Goal: Information Seeking & Learning: Learn about a topic

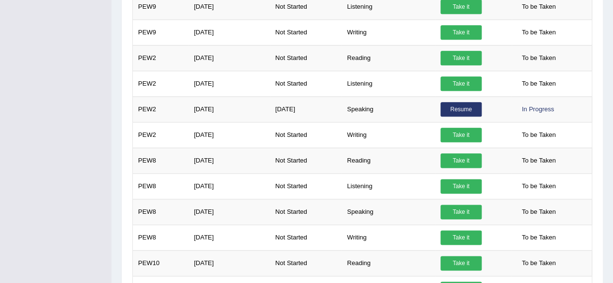
scroll to position [525, 0]
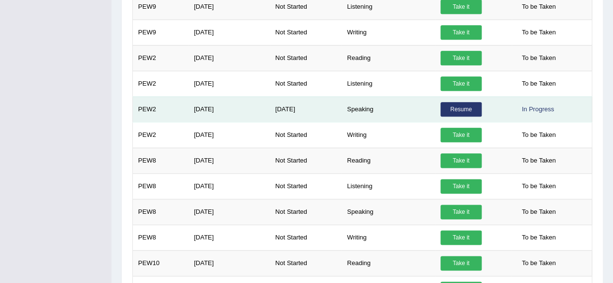
click at [457, 108] on link "Resume" at bounding box center [460, 109] width 41 height 15
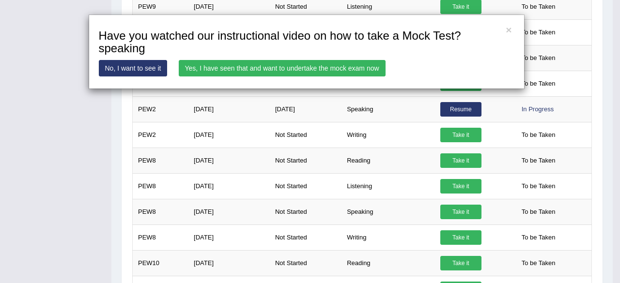
drag, startPoint x: 457, startPoint y: 108, endPoint x: 374, endPoint y: 73, distance: 90.2
click at [374, 73] on div "× Have you watched our instructional video on how to take a Mock Test?speaking …" at bounding box center [310, 141] width 620 height 283
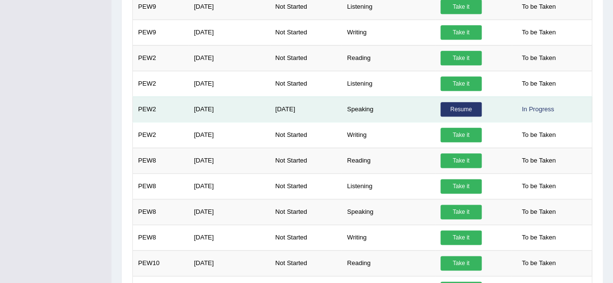
click at [456, 103] on link "Resume" at bounding box center [460, 109] width 41 height 15
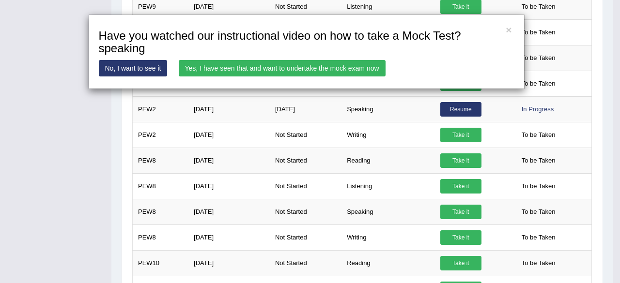
click at [311, 63] on link "Yes, I have seen that and want to undertake the mock exam now" at bounding box center [282, 68] width 207 height 16
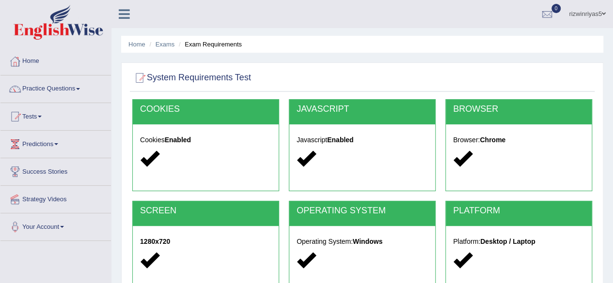
drag, startPoint x: 0, startPoint y: 0, endPoint x: 365, endPoint y: 43, distance: 367.9
click at [365, 43] on ul "Home Exams Exam Requirements" at bounding box center [362, 44] width 482 height 17
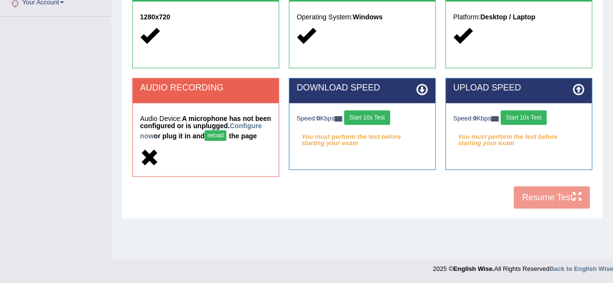
click at [226, 138] on button "reload" at bounding box center [215, 135] width 22 height 11
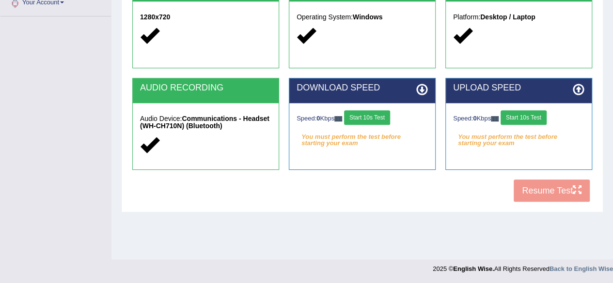
click at [381, 120] on button "Start 10s Test" at bounding box center [367, 117] width 46 height 15
click at [544, 113] on button "Start 10s Test" at bounding box center [524, 117] width 46 height 15
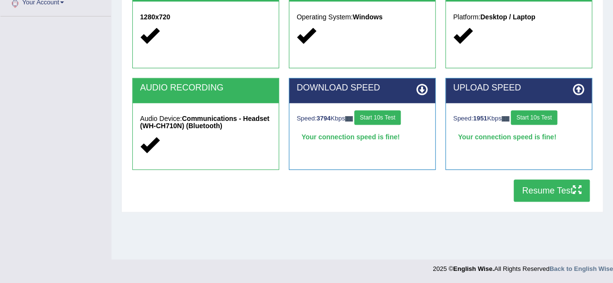
click at [549, 185] on button "Resume Test" at bounding box center [552, 191] width 76 height 22
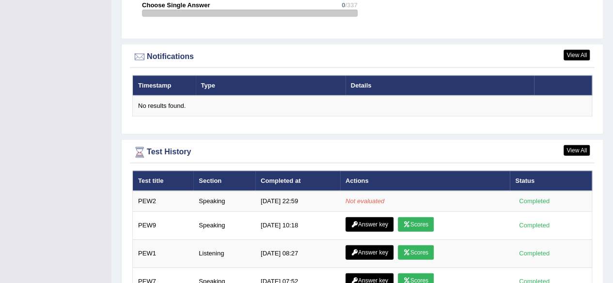
scroll to position [1302, 0]
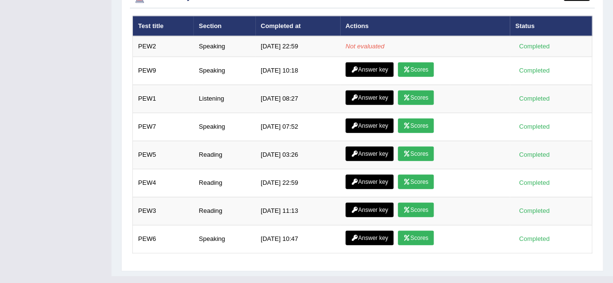
drag, startPoint x: 620, startPoint y: 16, endPoint x: 620, endPoint y: 263, distance: 247.1
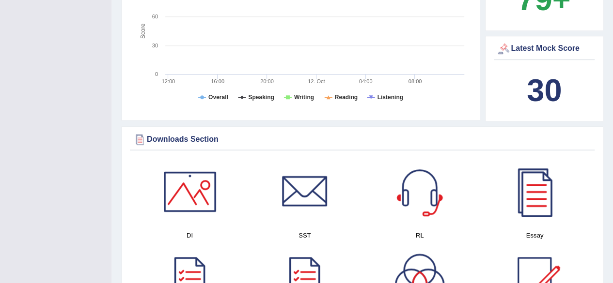
scroll to position [0, 0]
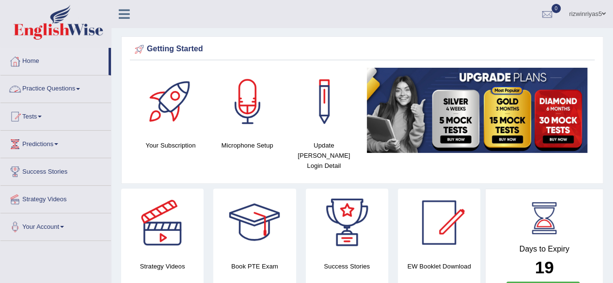
click at [64, 91] on link "Practice Questions" at bounding box center [55, 88] width 110 height 24
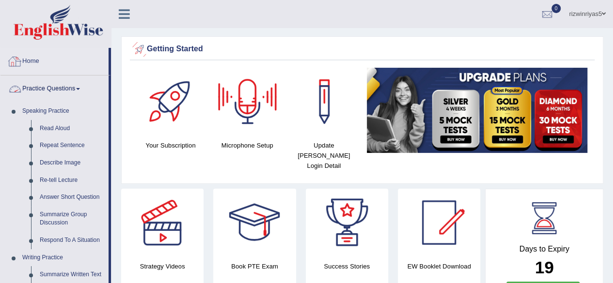
click at [80, 87] on link "Practice Questions" at bounding box center [54, 88] width 108 height 24
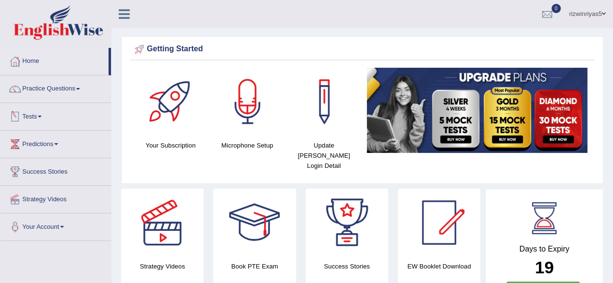
click at [50, 120] on link "Tests" at bounding box center [55, 115] width 110 height 24
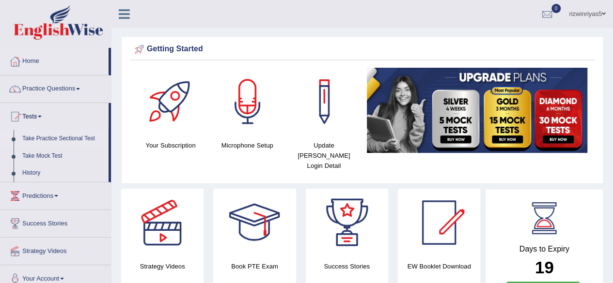
click at [69, 135] on link "Take Practice Sectional Test" at bounding box center [63, 138] width 91 height 17
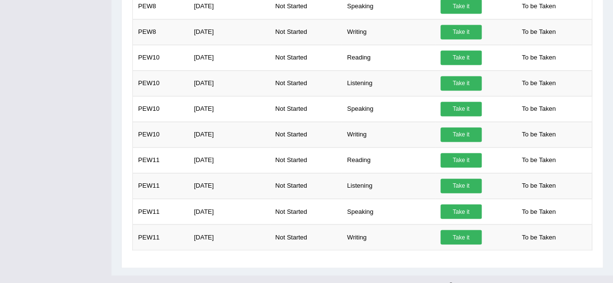
scroll to position [716, 0]
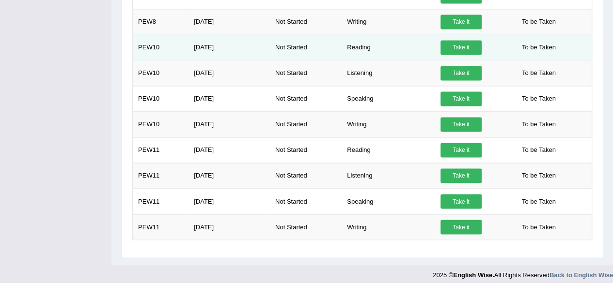
drag, startPoint x: 606, startPoint y: 261, endPoint x: 325, endPoint y: 47, distance: 353.7
click at [325, 47] on td "Not Started" at bounding box center [306, 47] width 72 height 26
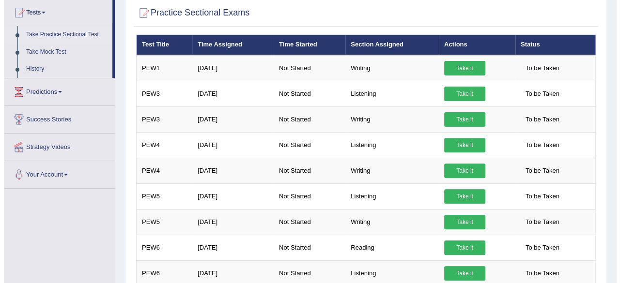
scroll to position [87, 0]
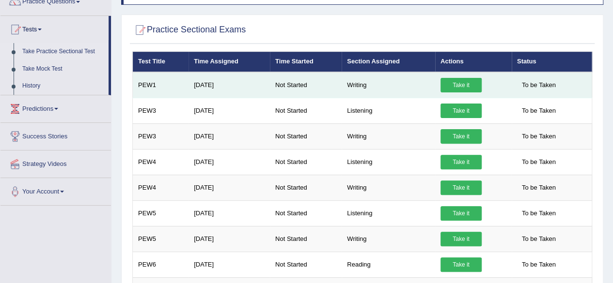
click at [456, 87] on link "Take it" at bounding box center [460, 85] width 41 height 15
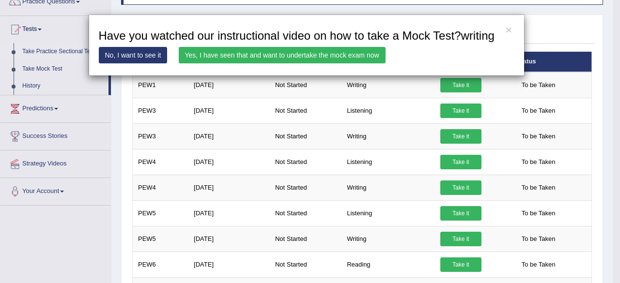
click at [330, 52] on link "Yes, I have seen that and want to undertake the mock exam now" at bounding box center [282, 55] width 207 height 16
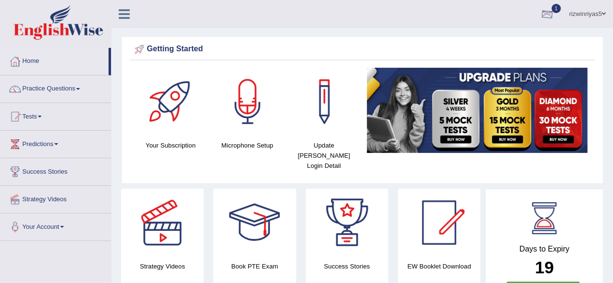
click at [541, 14] on div at bounding box center [547, 14] width 15 height 15
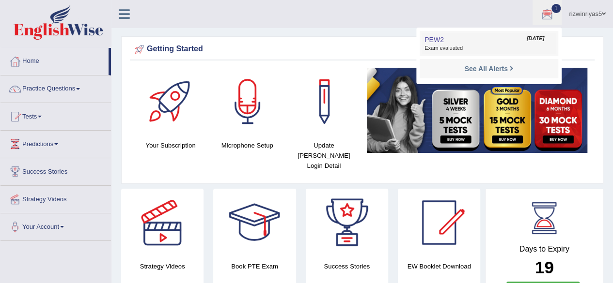
click at [490, 49] on span "Exam evaluated" at bounding box center [489, 49] width 129 height 8
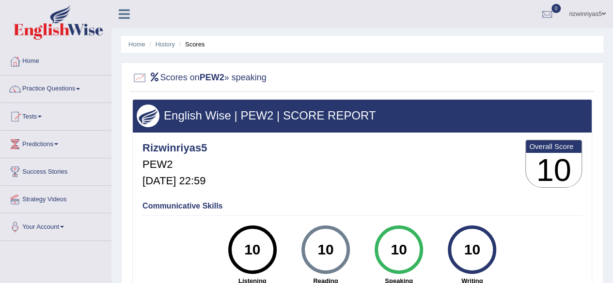
scroll to position [4, 0]
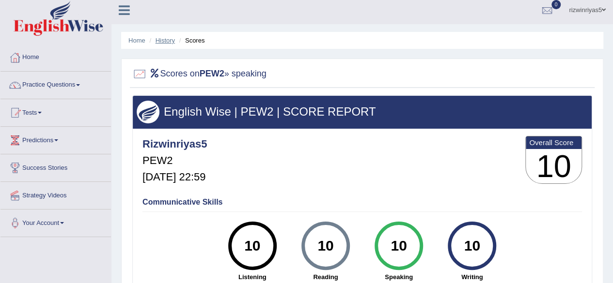
click at [171, 40] on link "History" at bounding box center [165, 40] width 19 height 7
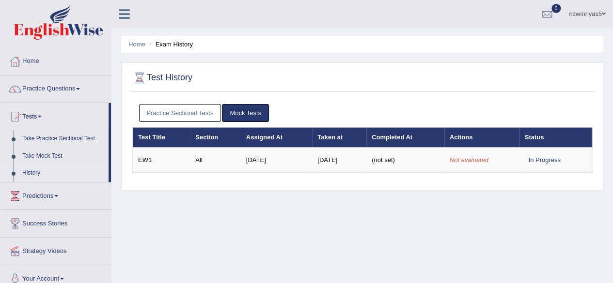
click at [210, 111] on link "Practice Sectional Tests" at bounding box center [180, 113] width 82 height 18
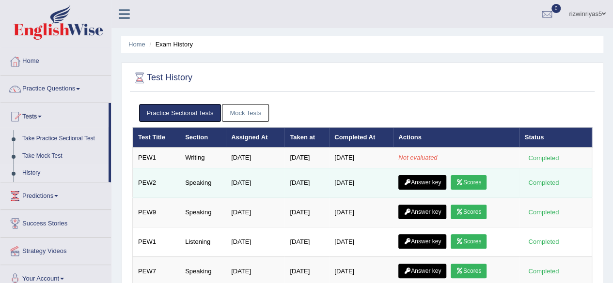
click at [432, 179] on link "Answer key" at bounding box center [422, 182] width 48 height 15
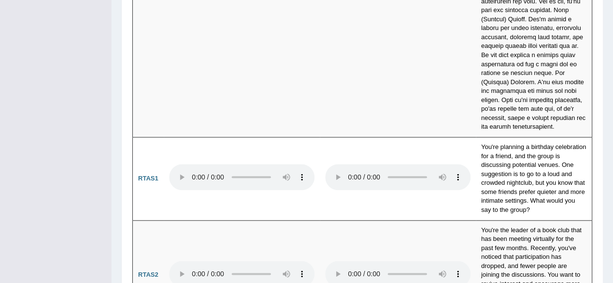
scroll to position [4138, 0]
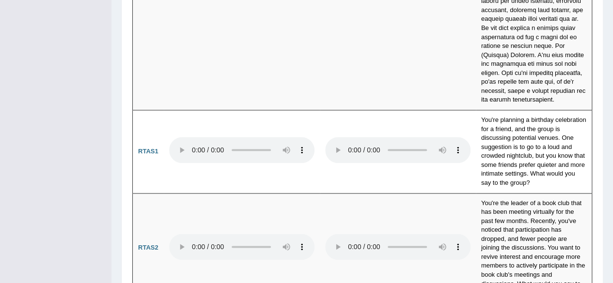
drag, startPoint x: 0, startPoint y: 0, endPoint x: 620, endPoint y: 136, distance: 634.6
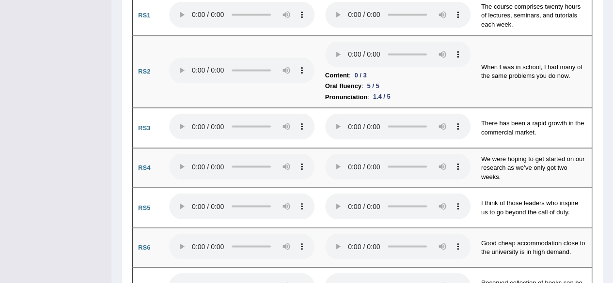
scroll to position [0, 0]
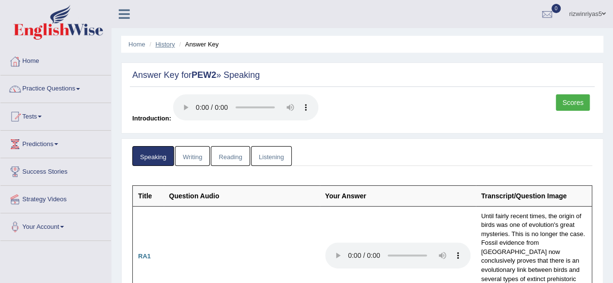
click at [161, 42] on link "History" at bounding box center [165, 44] width 19 height 7
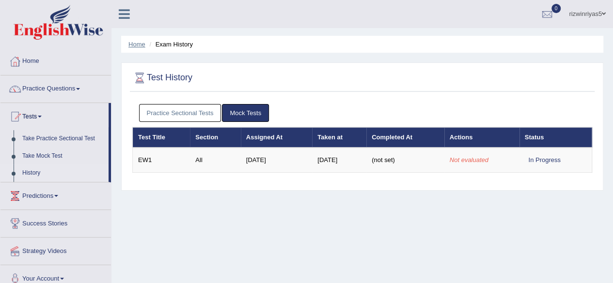
click at [141, 46] on link "Home" at bounding box center [136, 44] width 17 height 7
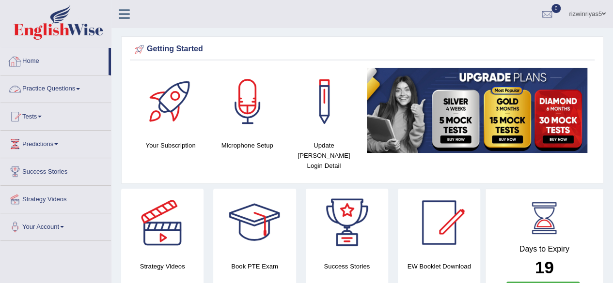
click at [64, 88] on link "Practice Questions" at bounding box center [55, 88] width 110 height 24
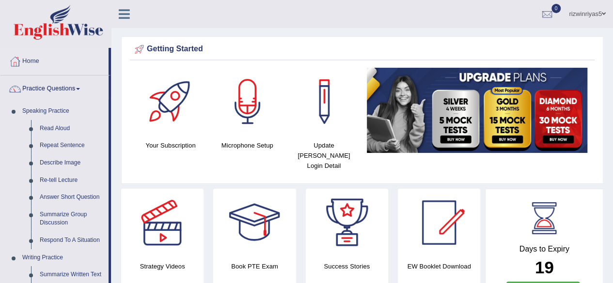
click at [64, 88] on link "Practice Questions" at bounding box center [54, 88] width 108 height 24
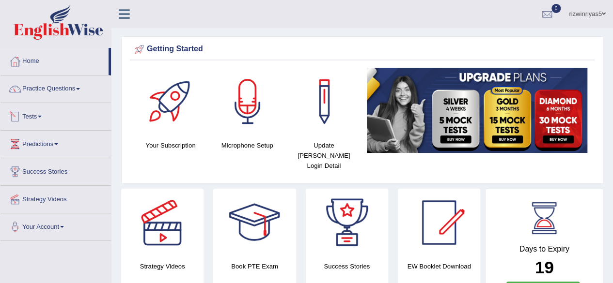
click at [64, 117] on link "Tests" at bounding box center [55, 115] width 110 height 24
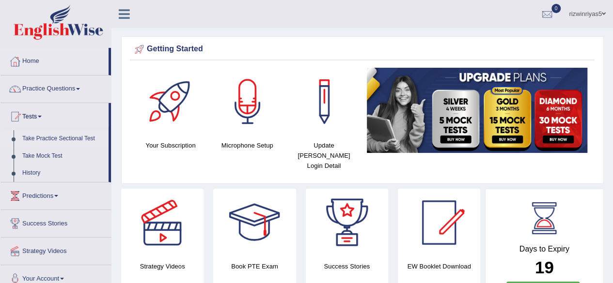
click at [64, 138] on link "Take Practice Sectional Test" at bounding box center [63, 138] width 91 height 17
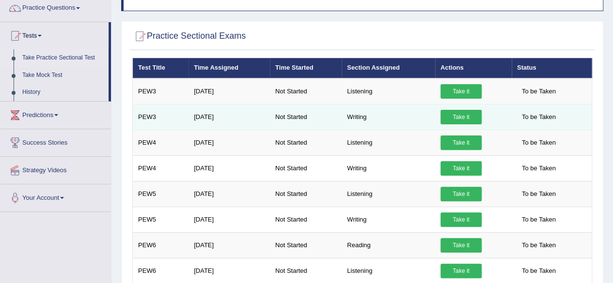
click at [462, 113] on link "Take it" at bounding box center [460, 117] width 41 height 15
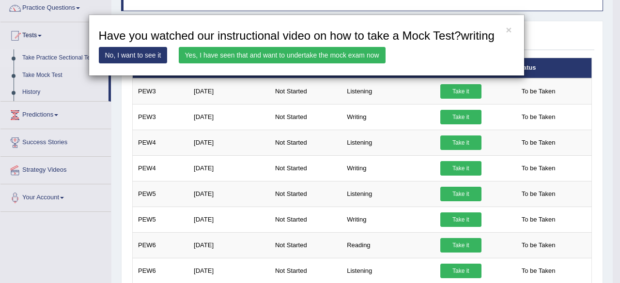
click at [272, 48] on link "Yes, I have seen that and want to undertake the mock exam now" at bounding box center [282, 55] width 207 height 16
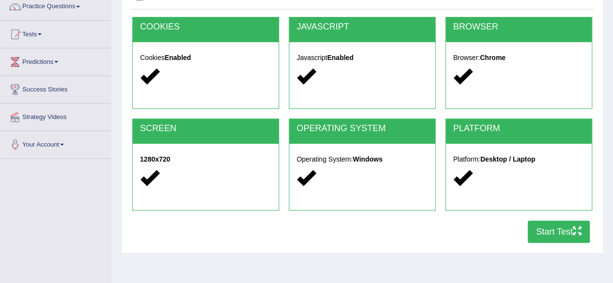
scroll to position [141, 0]
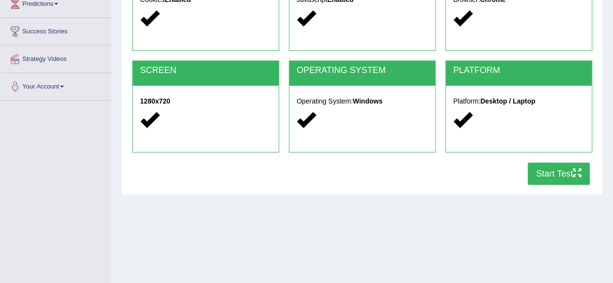
click at [547, 173] on button "Start Test" at bounding box center [559, 174] width 62 height 22
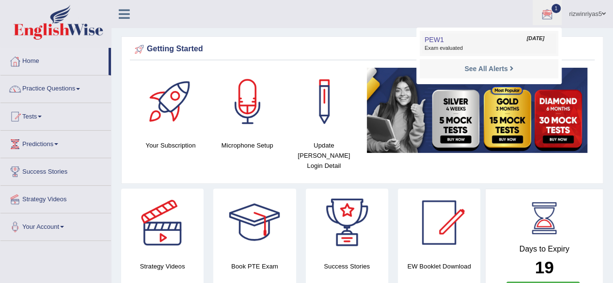
click at [471, 38] on link "PEW1 [DATE] Exam evaluated" at bounding box center [489, 43] width 134 height 20
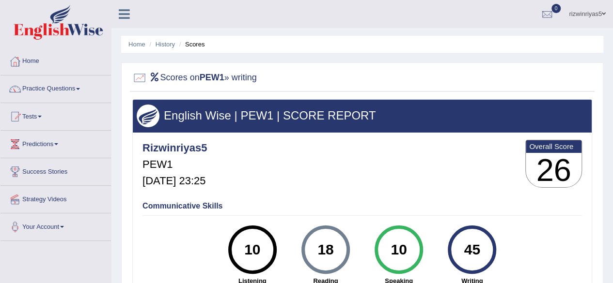
click at [596, 30] on html "Toggle navigation Home Practice Questions Speaking Practice Read Aloud Repeat S…" at bounding box center [306, 141] width 613 height 283
click at [160, 45] on link "History" at bounding box center [165, 44] width 19 height 7
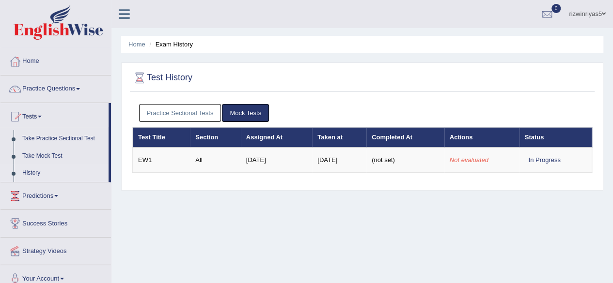
click at [197, 113] on link "Practice Sectional Tests" at bounding box center [180, 113] width 82 height 18
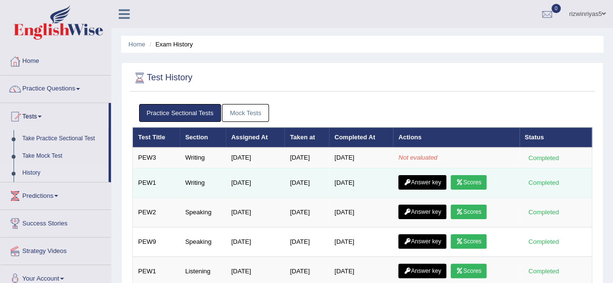
click at [427, 181] on link "Answer key" at bounding box center [422, 182] width 48 height 15
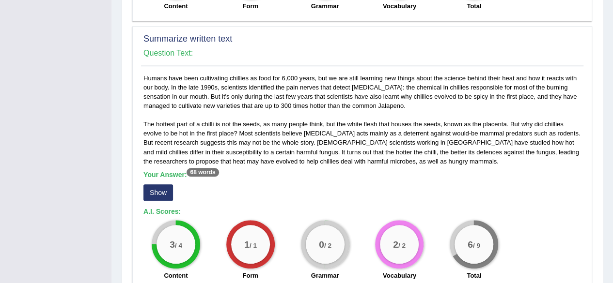
scroll to position [391, 0]
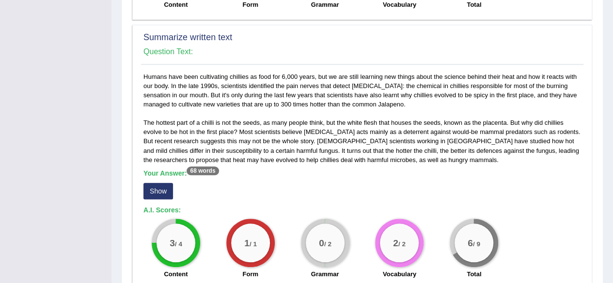
click at [156, 188] on button "Show" at bounding box center [158, 191] width 30 height 16
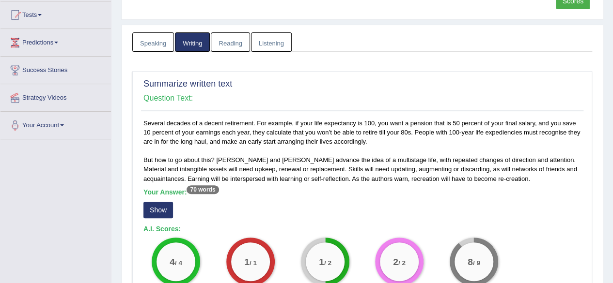
scroll to position [0, 0]
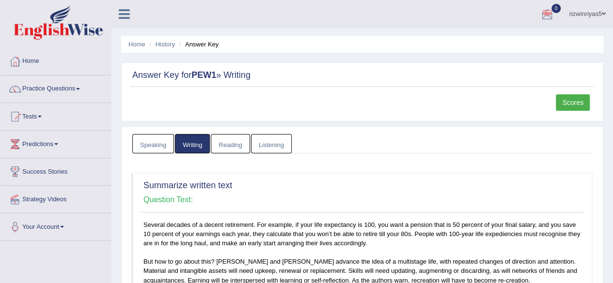
click at [242, 144] on link "Reading" at bounding box center [230, 144] width 39 height 20
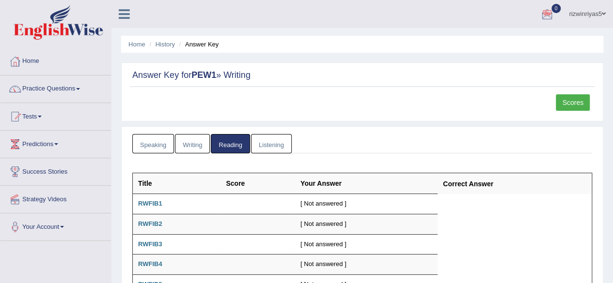
click at [259, 145] on link "Listening" at bounding box center [271, 144] width 41 height 20
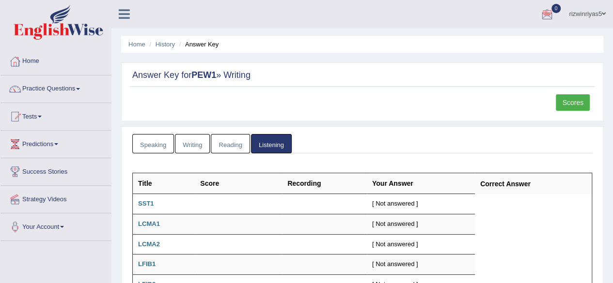
click at [184, 137] on link "Writing" at bounding box center [192, 144] width 35 height 20
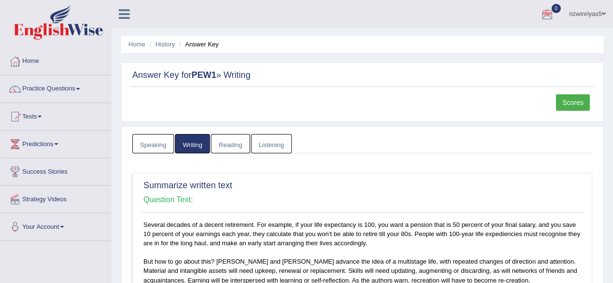
click at [141, 139] on link "Speaking" at bounding box center [153, 144] width 42 height 20
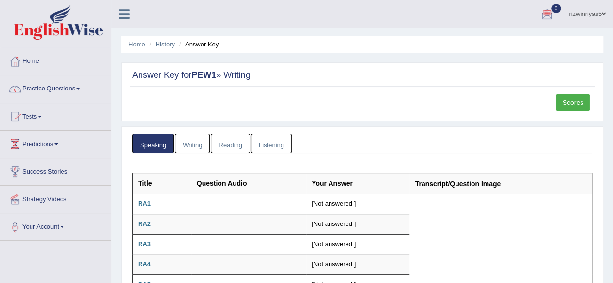
click at [185, 139] on link "Writing" at bounding box center [192, 144] width 35 height 20
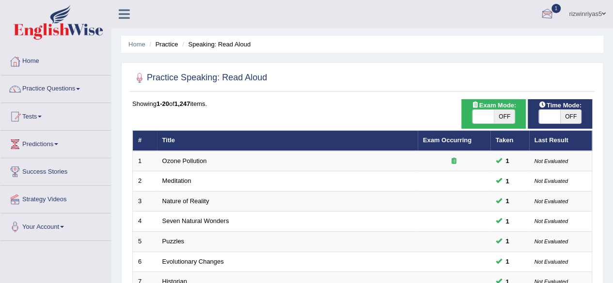
click at [541, 12] on div at bounding box center [547, 14] width 15 height 15
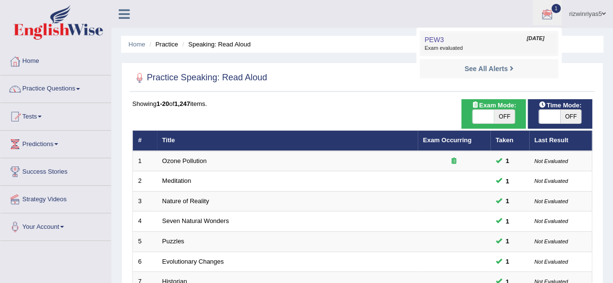
click at [504, 41] on link "PEW3 Oct 13, 2025 Exam evaluated" at bounding box center [489, 43] width 134 height 20
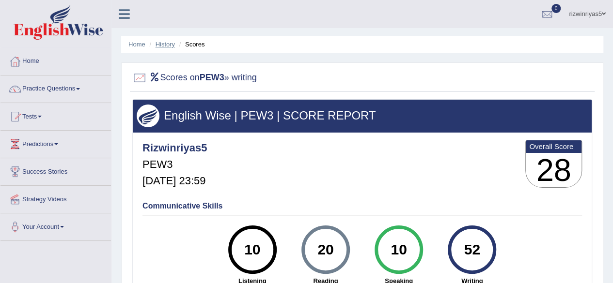
click at [160, 47] on link "History" at bounding box center [165, 44] width 19 height 7
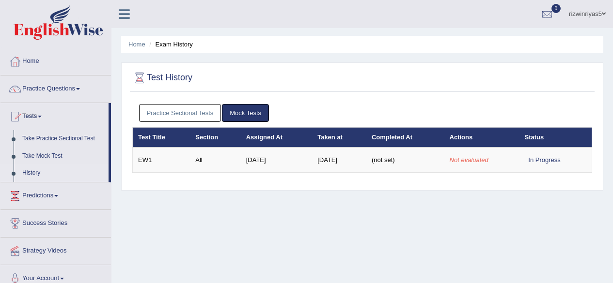
click at [198, 119] on link "Practice Sectional Tests" at bounding box center [180, 113] width 82 height 18
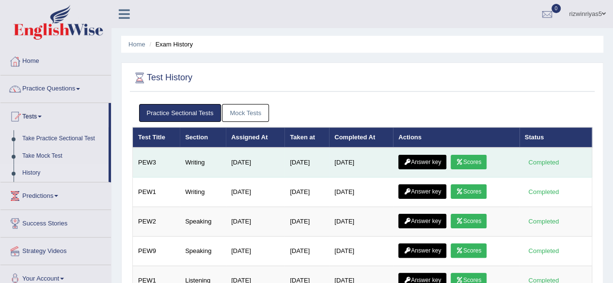
click at [441, 157] on link "Answer key" at bounding box center [422, 162] width 48 height 15
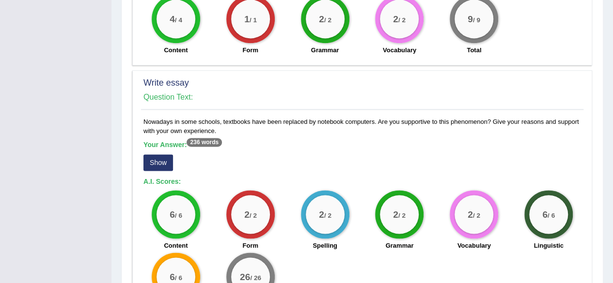
scroll to position [761, 0]
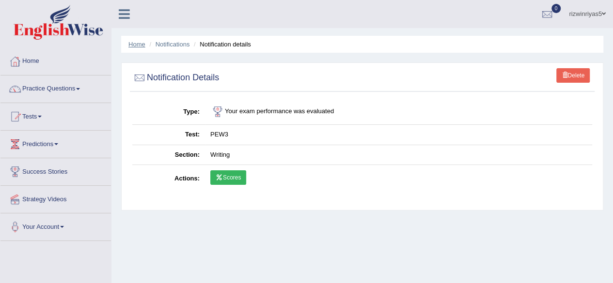
click at [139, 44] on link "Home" at bounding box center [136, 44] width 17 height 7
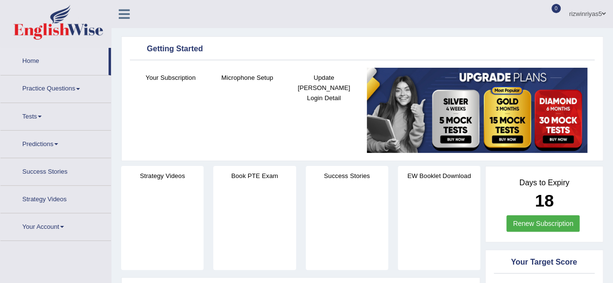
click at [359, 61] on div "Getting Started Your Subscription Microphone Setup Update [PERSON_NAME] Login D…" at bounding box center [362, 98] width 482 height 125
